Goal: Entertainment & Leisure: Consume media (video, audio)

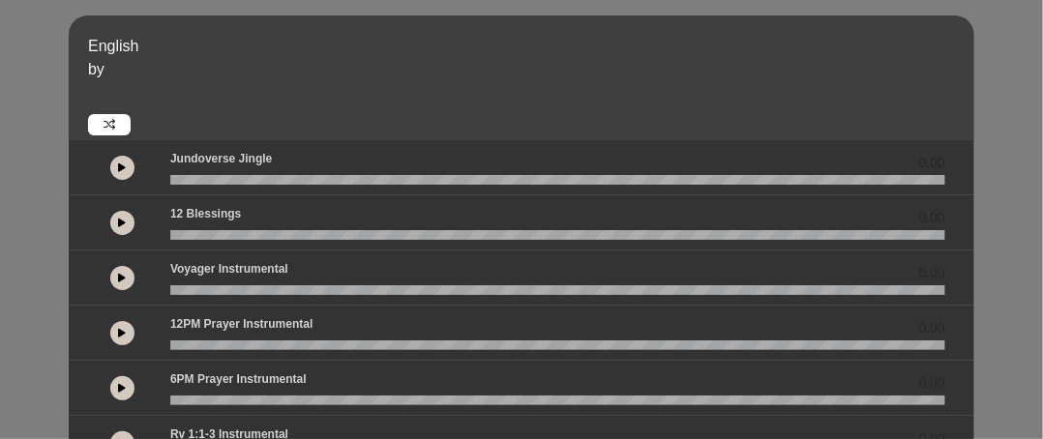
drag, startPoint x: 126, startPoint y: 390, endPoint x: 232, endPoint y: 42, distance: 364.3
click at [126, 390] on icon at bounding box center [122, 388] width 8 height 10
drag, startPoint x: 211, startPoint y: 402, endPoint x: 232, endPoint y: 400, distance: 21.4
click at [176, 404] on wave at bounding box center [557, 401] width 775 height 10
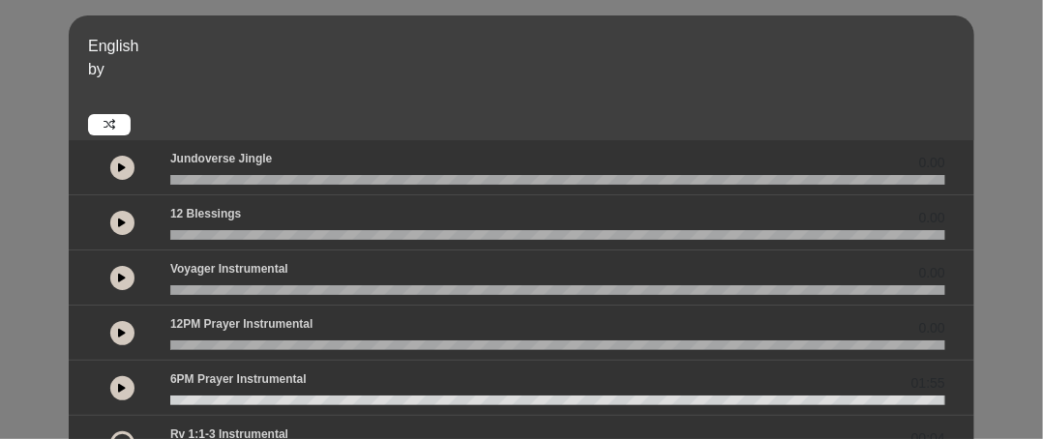
click at [130, 391] on button at bounding box center [122, 388] width 24 height 24
click at [120, 282] on icon at bounding box center [122, 278] width 8 height 10
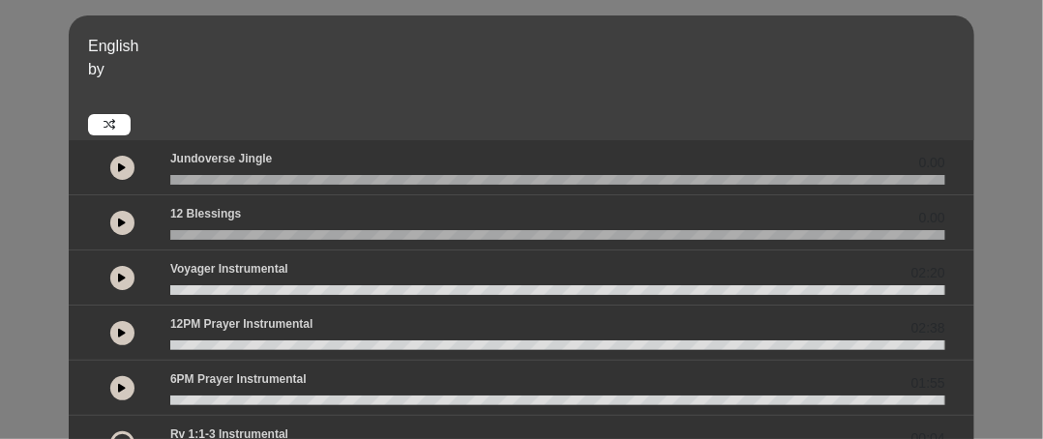
click at [129, 381] on button at bounding box center [122, 388] width 24 height 24
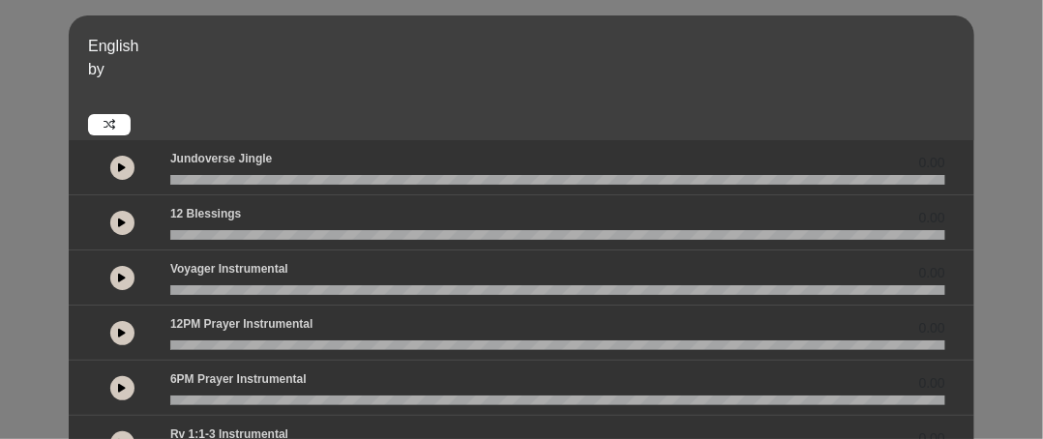
click at [132, 327] on button at bounding box center [122, 333] width 24 height 24
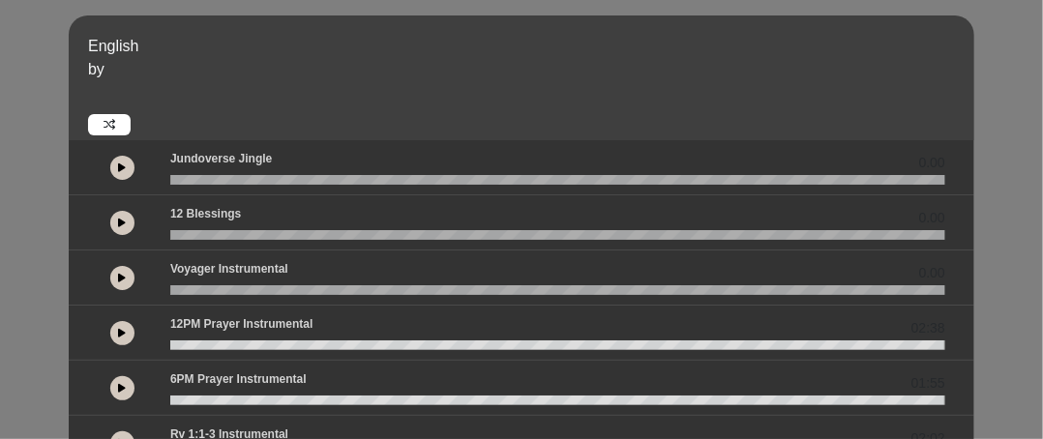
click at [126, 278] on icon at bounding box center [122, 278] width 8 height 10
click at [123, 328] on icon at bounding box center [122, 333] width 8 height 10
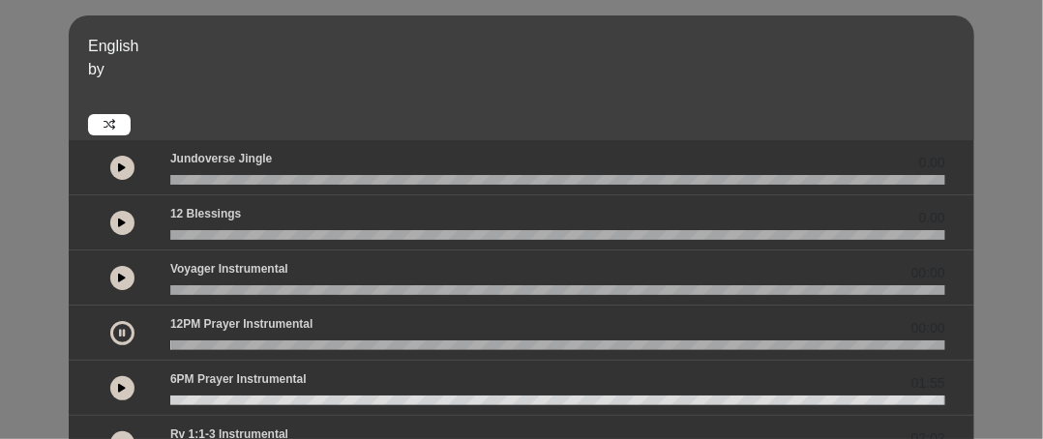
click at [123, 328] on icon at bounding box center [122, 333] width 6 height 10
click at [119, 321] on button at bounding box center [122, 333] width 24 height 24
